Goal: Task Accomplishment & Management: Complete application form

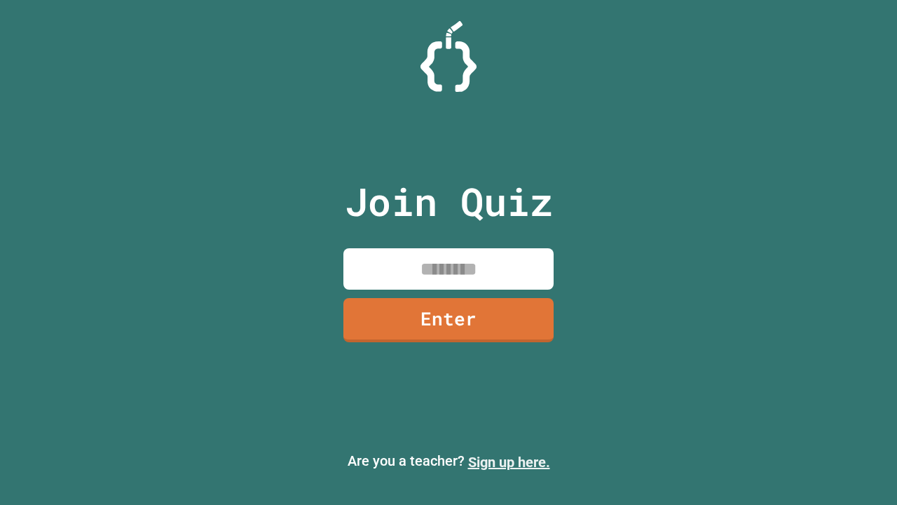
click at [509, 462] on link "Sign up here." at bounding box center [509, 461] width 82 height 17
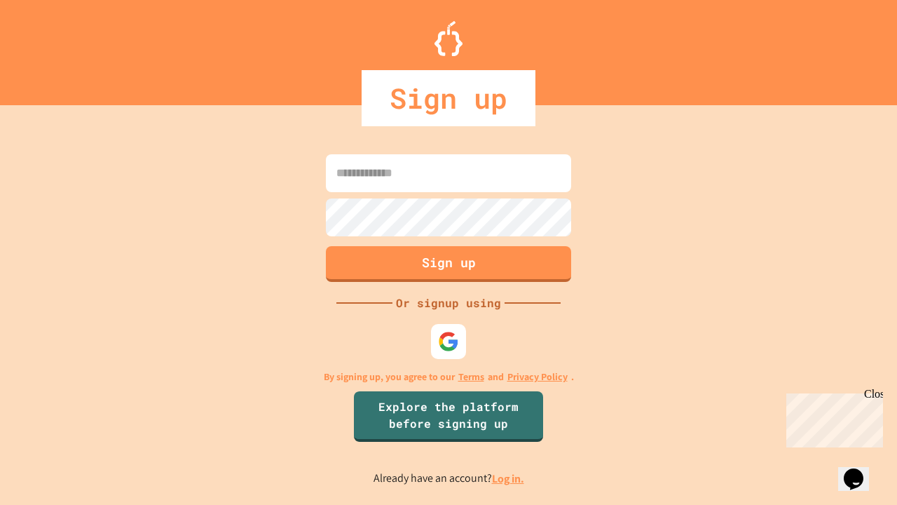
click at [509, 478] on link "Log in." at bounding box center [508, 478] width 32 height 15
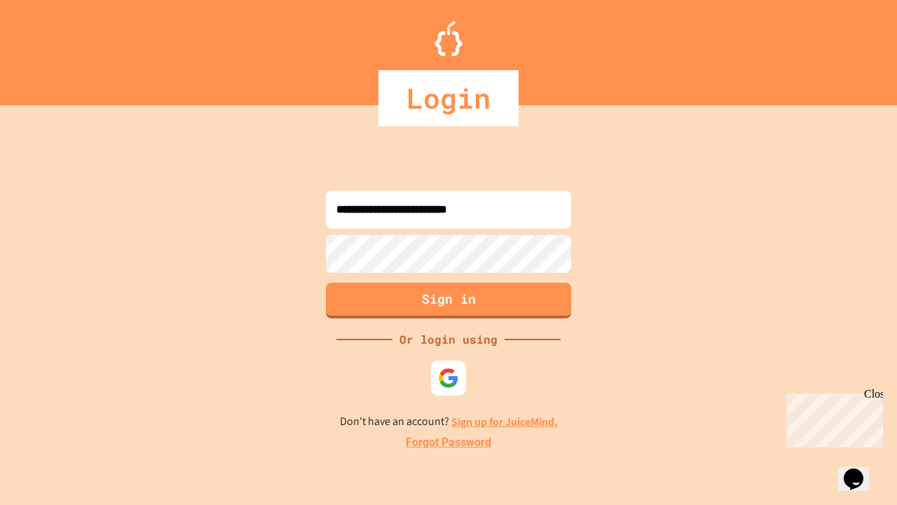
type input "**********"
